Goal: Task Accomplishment & Management: Use online tool/utility

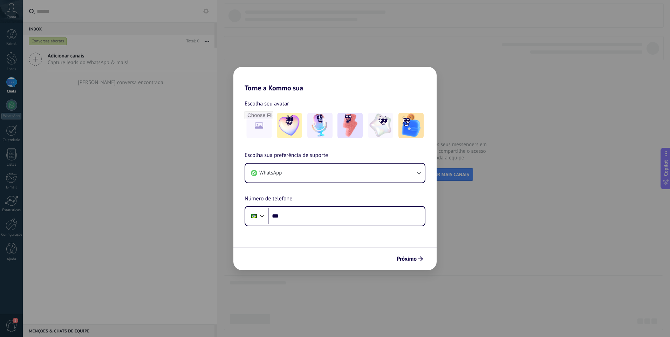
click at [420, 79] on h2 "Torne a Kommo sua" at bounding box center [335, 79] width 203 height 25
click at [244, 22] on div "Torne a Kommo sua Escolha seu avatar Escolha sua preferência de suporte WhatsAp…" at bounding box center [335, 168] width 670 height 337
click at [251, 42] on div "Torne a Kommo sua Escolha seu avatar Escolha sua preferência de suporte WhatsAp…" at bounding box center [335, 168] width 670 height 337
click at [409, 174] on button "WhatsApp" at bounding box center [335, 173] width 180 height 19
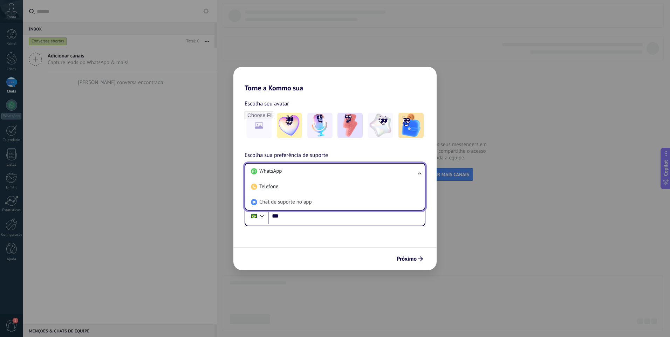
click at [409, 174] on li "WhatsApp" at bounding box center [333, 171] width 171 height 15
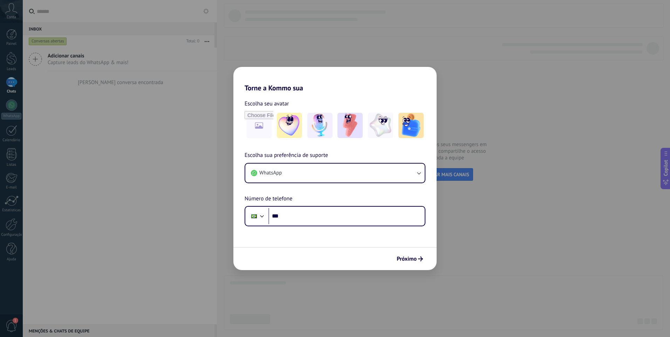
click at [533, 151] on div "Torne a Kommo sua Escolha seu avatar Escolha sua preferência de suporte WhatsAp…" at bounding box center [335, 168] width 670 height 337
click at [412, 258] on span "Próximo" at bounding box center [407, 259] width 20 height 5
click at [114, 85] on div "Torne a Kommo sua Escolha seu avatar Escolha sua preferência de suporte WhatsAp…" at bounding box center [335, 168] width 670 height 337
click at [312, 216] on input "***" at bounding box center [347, 216] width 156 height 16
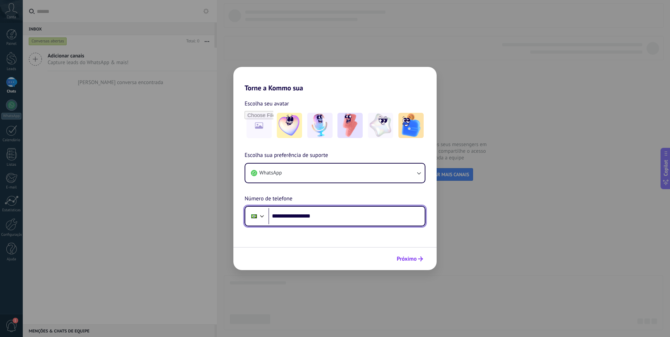
type input "**********"
click at [405, 259] on span "Próximo" at bounding box center [407, 259] width 20 height 5
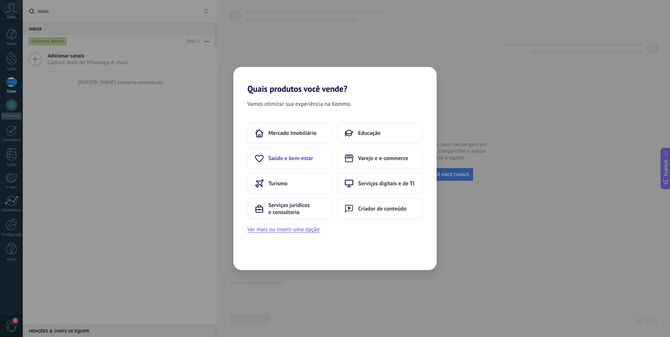
click at [302, 160] on span "Saúde e bem-estar" at bounding box center [291, 158] width 45 height 7
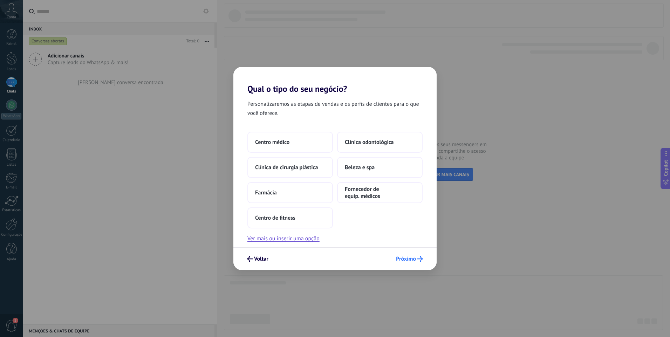
click at [415, 259] on span "Próximo" at bounding box center [406, 259] width 20 height 5
click at [286, 142] on span "Centro médico" at bounding box center [272, 142] width 34 height 7
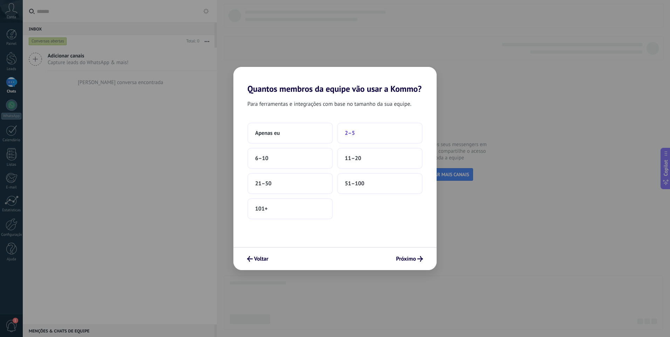
click at [364, 136] on button "2–5" at bounding box center [380, 133] width 86 height 21
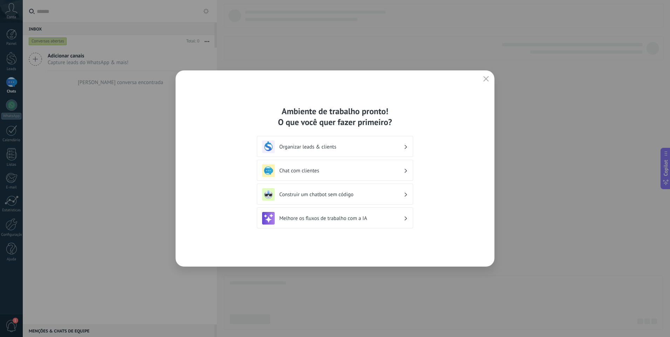
click at [406, 169] on icon at bounding box center [406, 171] width 2 height 4
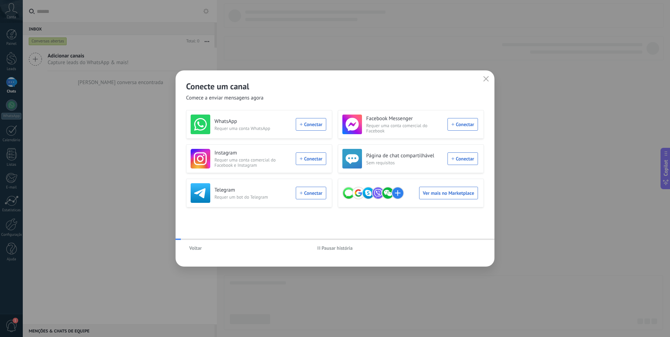
click at [280, 122] on h3 "WhatsApp" at bounding box center [253, 121] width 77 height 7
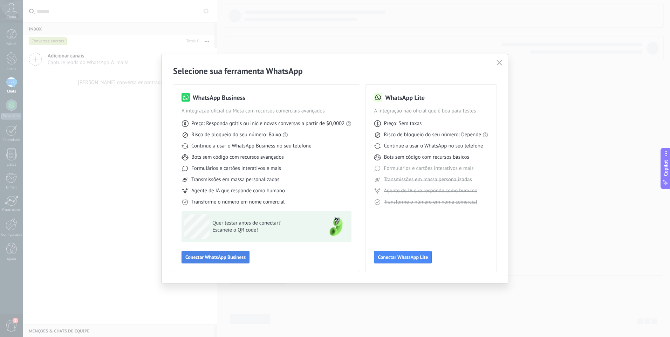
click at [213, 257] on span "Conectar WhatsApp Business" at bounding box center [216, 257] width 60 height 5
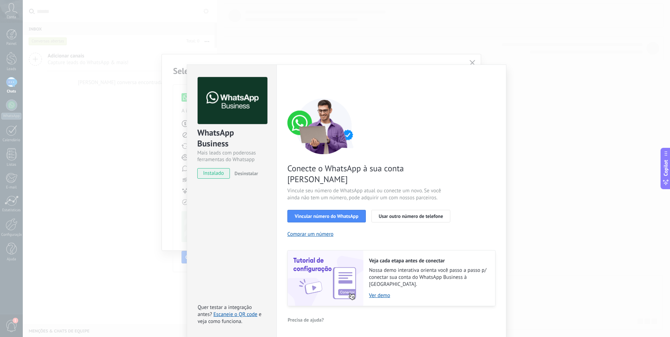
click at [213, 174] on span "instalado" at bounding box center [214, 173] width 32 height 11
click at [305, 214] on span "Vincular número do WhatsApp" at bounding box center [327, 216] width 64 height 5
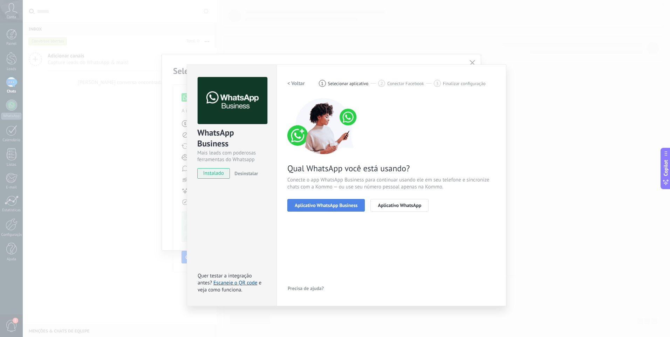
click at [302, 206] on span "Aplicativo WhatsApp Business" at bounding box center [326, 205] width 63 height 5
